Goal: Information Seeking & Learning: Learn about a topic

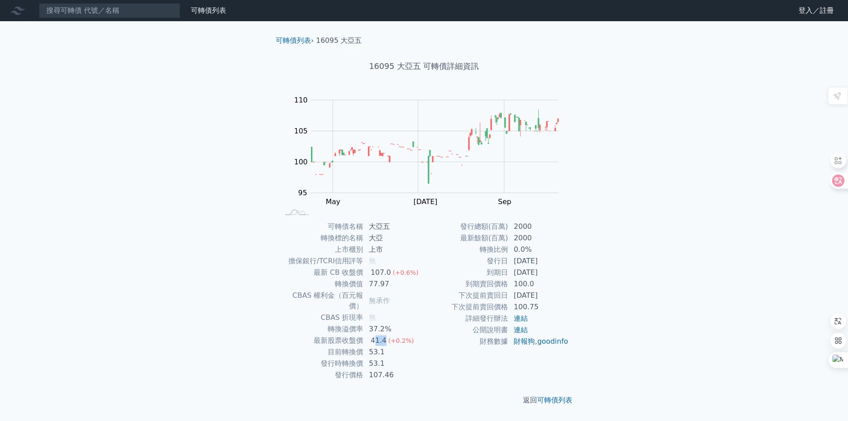
drag, startPoint x: 373, startPoint y: 330, endPoint x: 387, endPoint y: 330, distance: 14.6
click at [387, 335] on td "41.4 (+0.2%)" at bounding box center [394, 340] width 61 height 11
click at [224, 361] on div "可轉債列表 財務數據 可轉債列表 財務數據 登入／註冊 登入／註冊 可轉債列表 › 16095 大亞五 16095 大亞五 可轉債詳細資訊 Zoom Out …" at bounding box center [424, 210] width 848 height 421
click at [558, 396] on link "可轉債列表" at bounding box center [554, 400] width 35 height 8
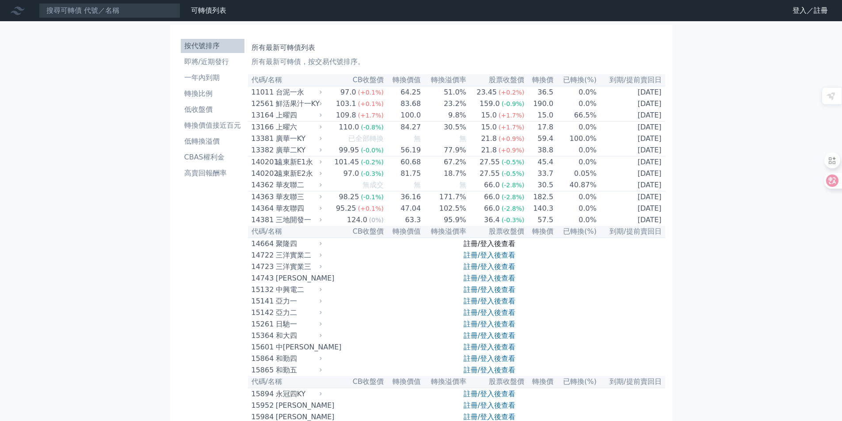
click at [482, 248] on link "註冊/登入後查看" at bounding box center [489, 243] width 52 height 8
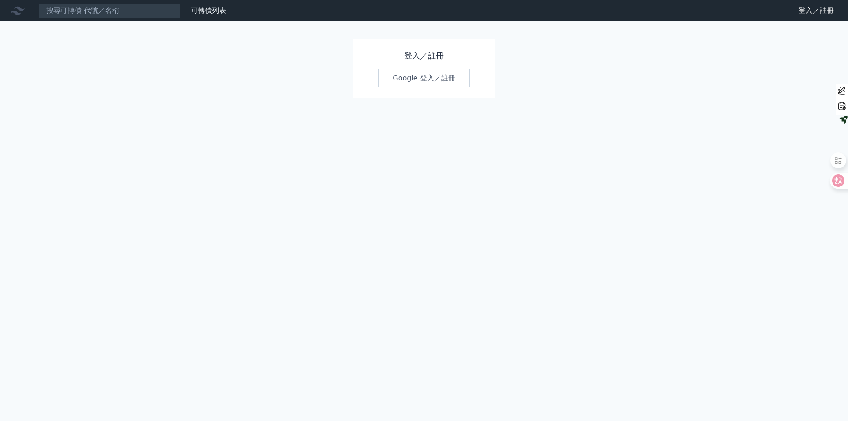
click at [414, 79] on link "Google 登入／註冊" at bounding box center [424, 78] width 92 height 19
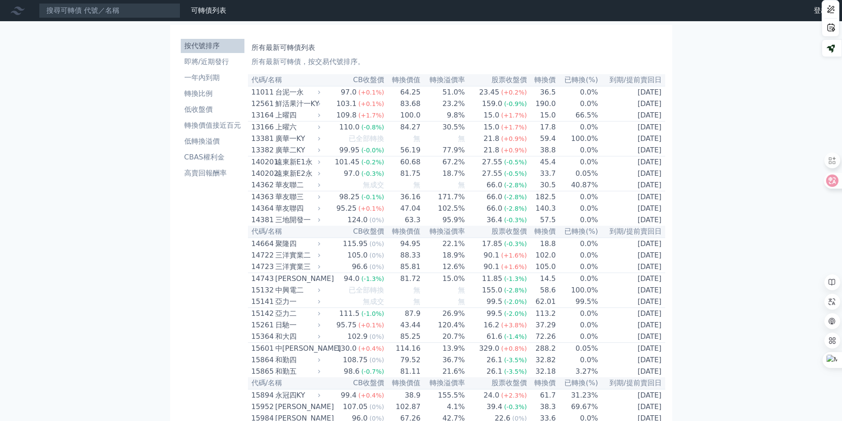
click at [455, 80] on th "轉換溢價率" at bounding box center [443, 80] width 44 height 12
click at [215, 93] on li "轉換比例" at bounding box center [213, 93] width 64 height 11
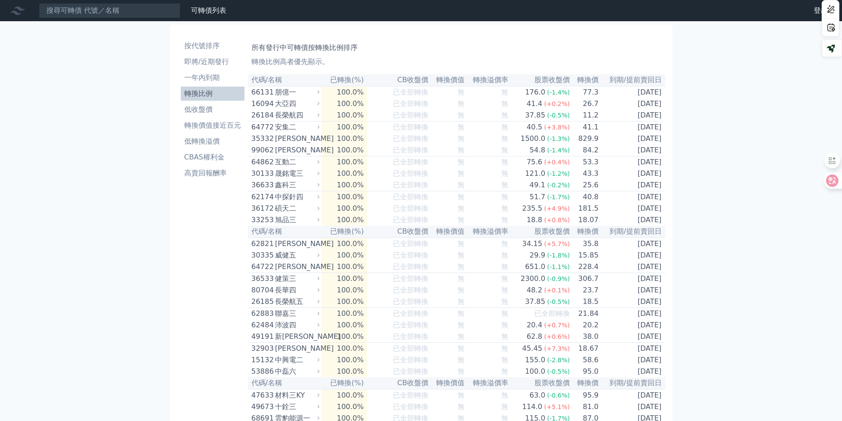
click at [198, 4] on div "可轉債列表 財務數據" at bounding box center [115, 10] width 230 height 15
click at [224, 15] on div "可轉債列表" at bounding box center [208, 10] width 42 height 11
drag, startPoint x: 222, startPoint y: 9, endPoint x: 273, endPoint y: 23, distance: 52.7
click at [222, 10] on link "可轉債列表" at bounding box center [208, 10] width 35 height 8
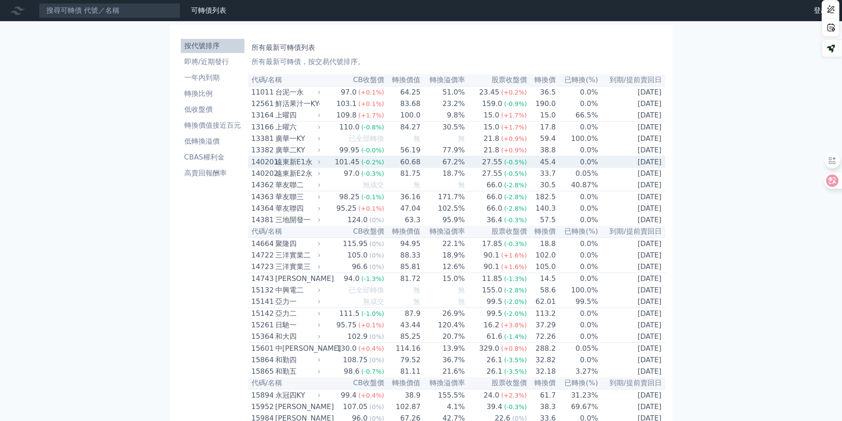
click at [409, 77] on th "轉換價值" at bounding box center [402, 80] width 36 height 12
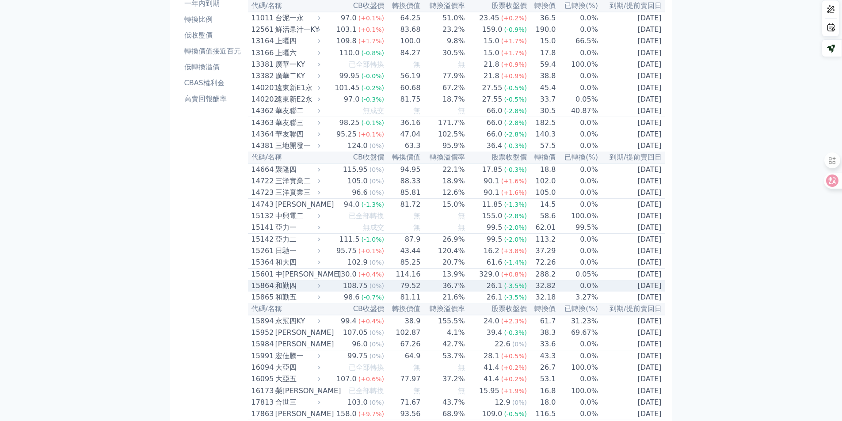
scroll to position [88, 0]
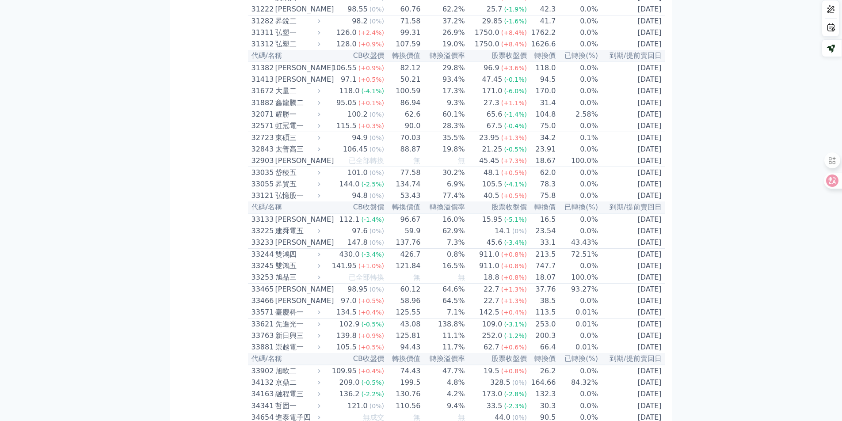
scroll to position [4247, 0]
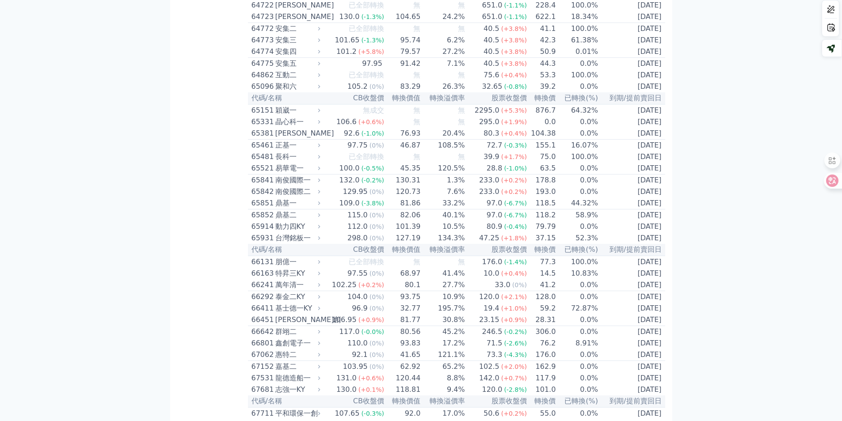
scroll to position [2567, 0]
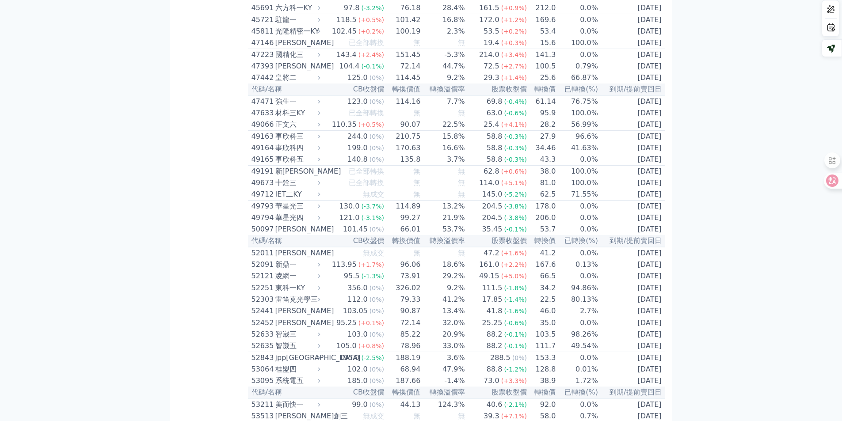
click at [87, 198] on div "可轉債列表 財務數據 可轉債列表 財務數據 登出 登出 按代號排序 即將/近期發行 一年內到期 轉換比例 低收盤價 轉換價值接近百元 低轉換溢價" at bounding box center [421, 24] width 842 height 5183
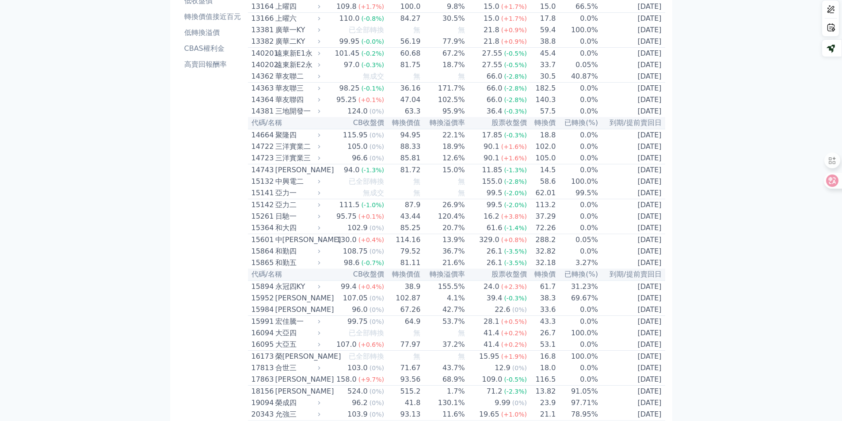
scroll to position [4849, 0]
